Goal: Task Accomplishment & Management: Manage account settings

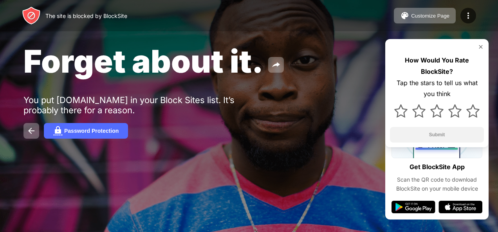
click at [479, 49] on img at bounding box center [480, 47] width 6 height 6
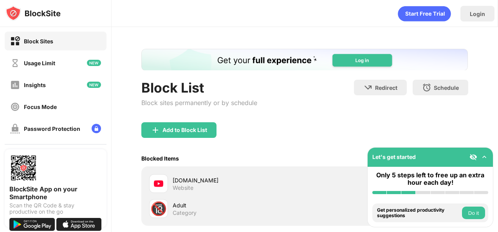
click at [486, 158] on img at bounding box center [484, 157] width 8 height 8
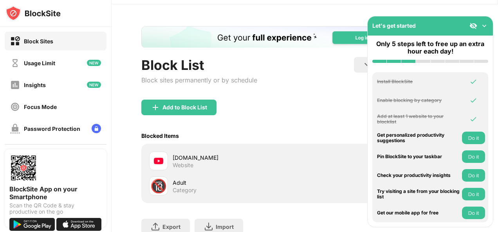
scroll to position [23, 0]
click at [484, 27] on img at bounding box center [484, 26] width 8 height 8
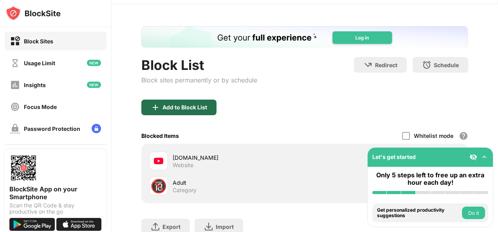
click at [176, 107] on div "Add to Block List" at bounding box center [184, 107] width 45 height 6
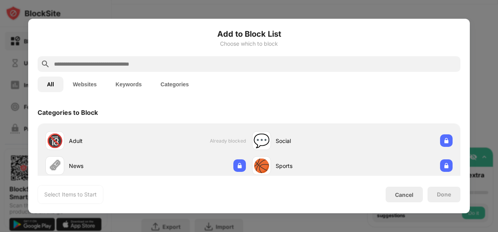
click at [159, 63] on input "text" at bounding box center [255, 63] width 404 height 9
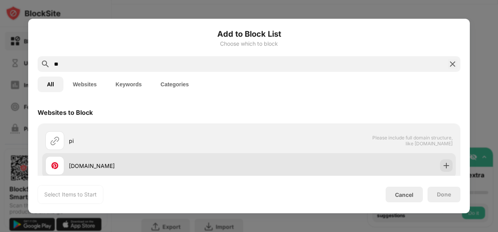
type input "**"
click at [442, 166] on img at bounding box center [446, 166] width 8 height 8
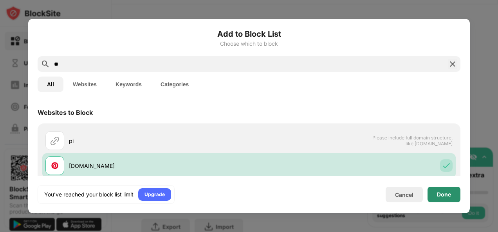
click at [443, 191] on div "Done" at bounding box center [443, 195] width 33 height 16
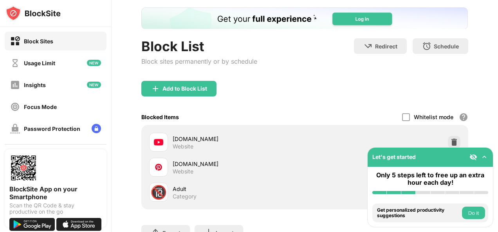
scroll to position [107, 0]
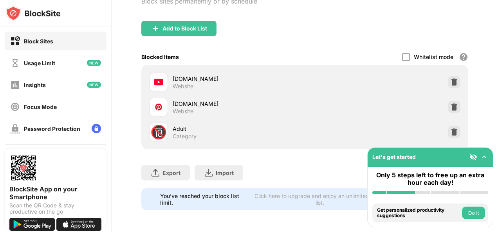
click at [459, 52] on div "Block all websites except for those in your whitelist. Whitelist Mode only work…" at bounding box center [463, 56] width 9 height 9
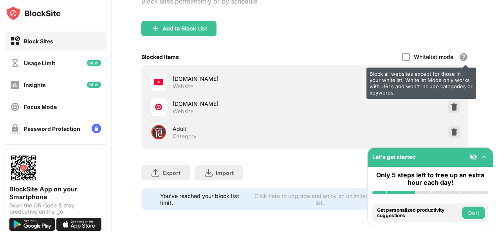
click at [483, 53] on div "Block List Block sites permanently or by schedule Redirect Choose a site to be …" at bounding box center [305, 78] width 386 height 307
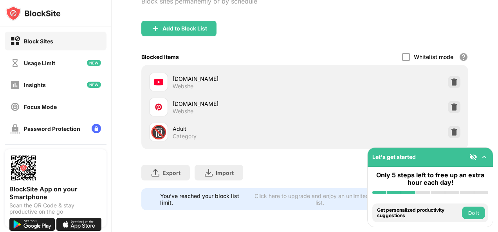
click at [448, 132] on div at bounding box center [454, 132] width 13 height 13
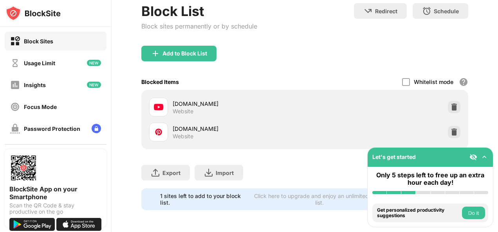
scroll to position [82, 0]
click at [155, 50] on img at bounding box center [155, 53] width 9 height 9
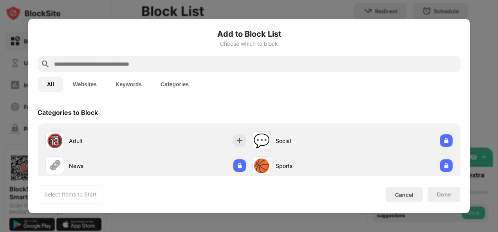
click at [70, 62] on input "text" at bounding box center [255, 63] width 404 height 9
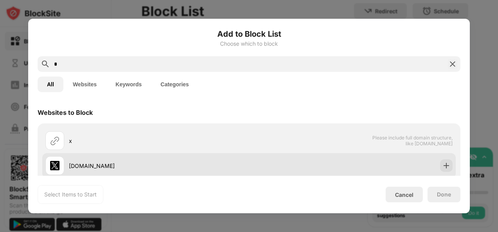
type input "*"
click at [440, 161] on div at bounding box center [446, 166] width 13 height 13
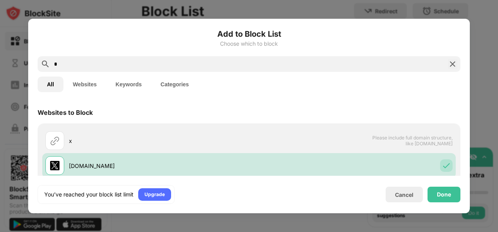
click at [433, 193] on div "Done" at bounding box center [443, 195] width 33 height 16
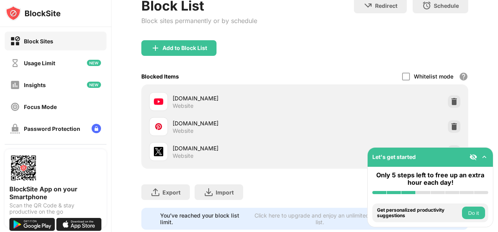
scroll to position [107, 0]
